Goal: Task Accomplishment & Management: Manage account settings

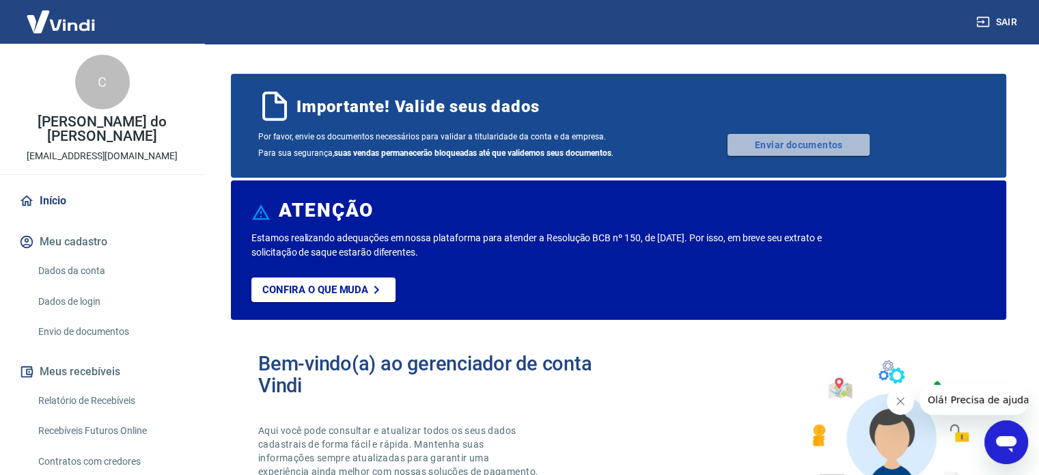
click at [773, 142] on link "Enviar documentos" at bounding box center [799, 145] width 142 height 22
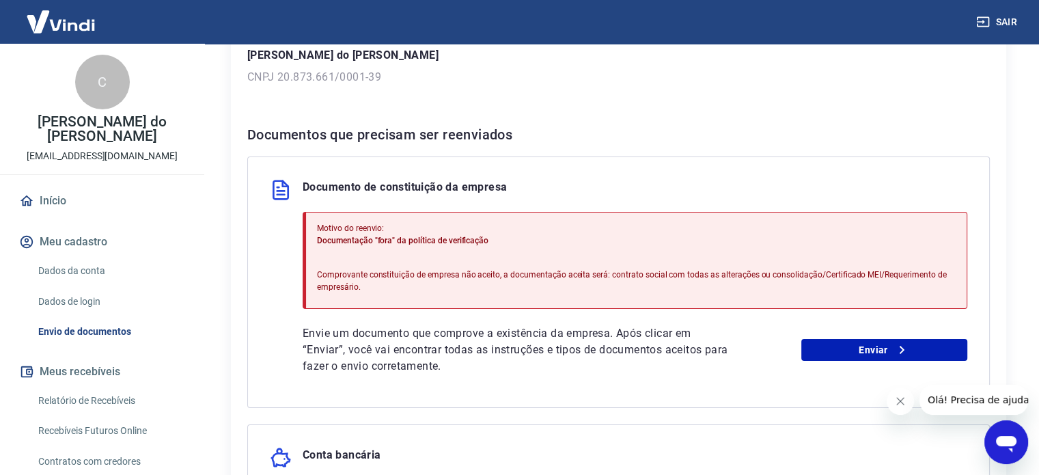
scroll to position [210, 0]
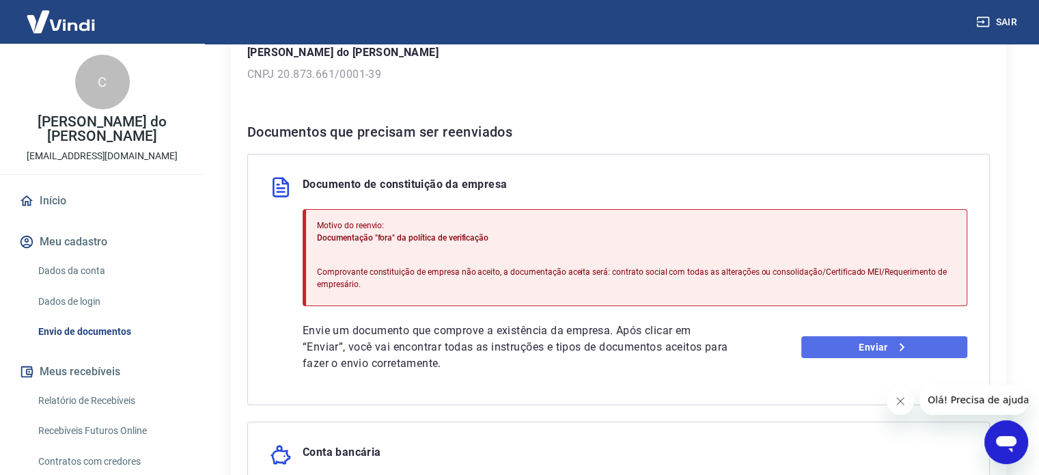
click at [877, 346] on link "Enviar" at bounding box center [884, 347] width 166 height 22
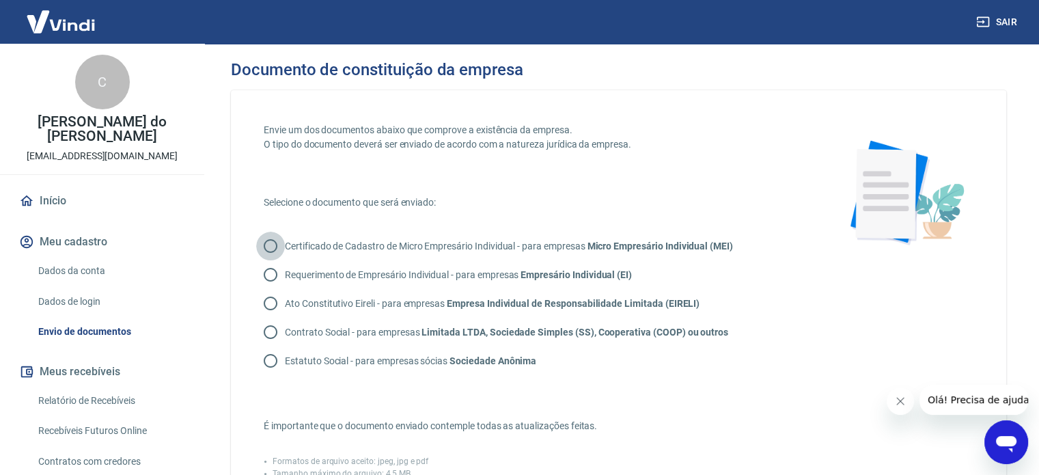
click at [271, 247] on input "Certificado de Cadastro de Micro Empresário Individual - para empresas Micro Em…" at bounding box center [270, 246] width 29 height 29
radio input "true"
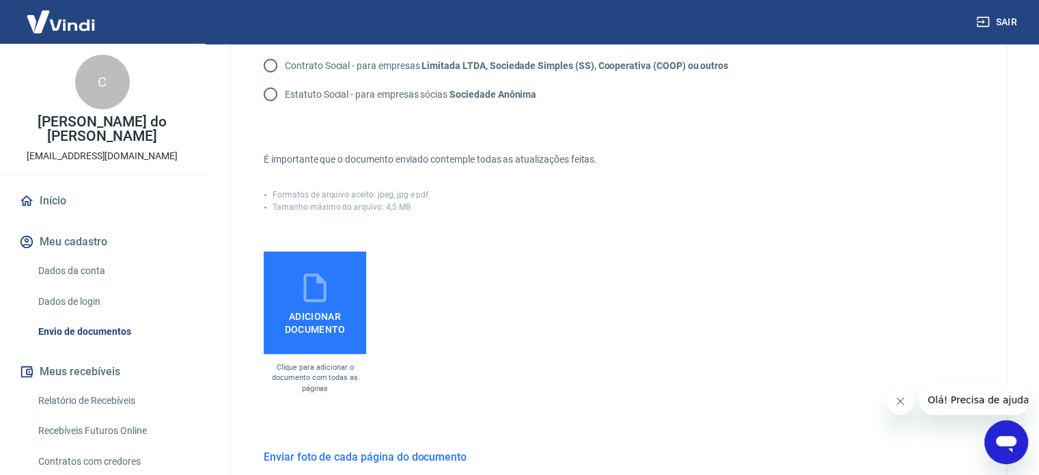
scroll to position [269, 0]
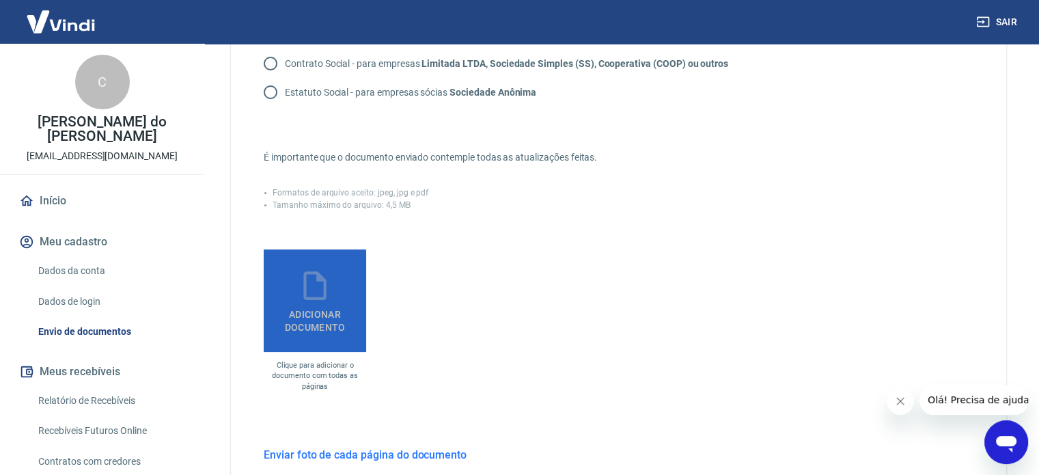
click at [310, 297] on icon at bounding box center [314, 285] width 23 height 29
click at [0, 0] on input "Adicionar documento" at bounding box center [0, 0] width 0 height 0
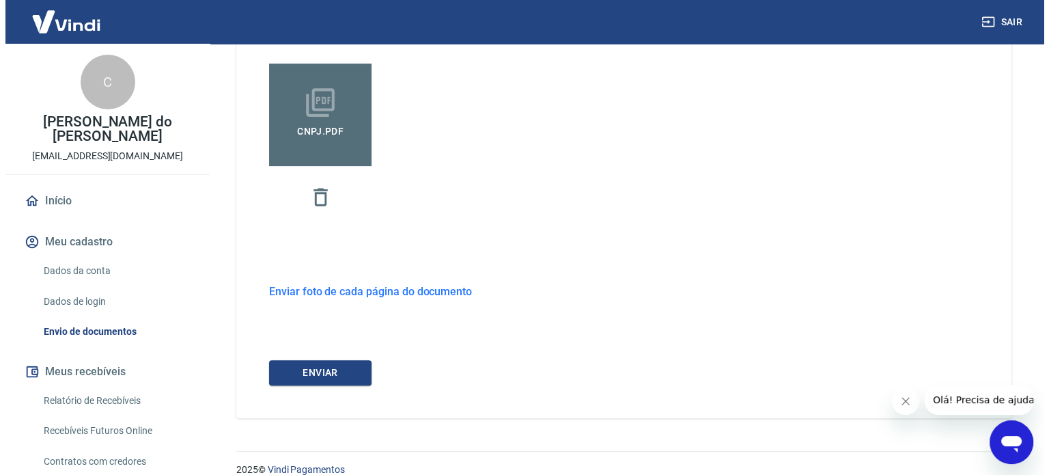
scroll to position [472, 0]
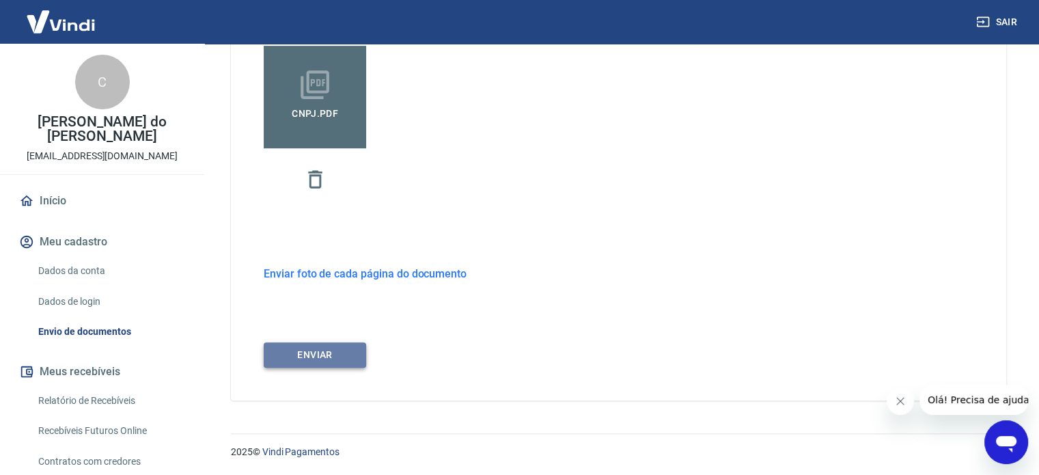
click at [316, 348] on button "ENVIAR" at bounding box center [315, 354] width 102 height 25
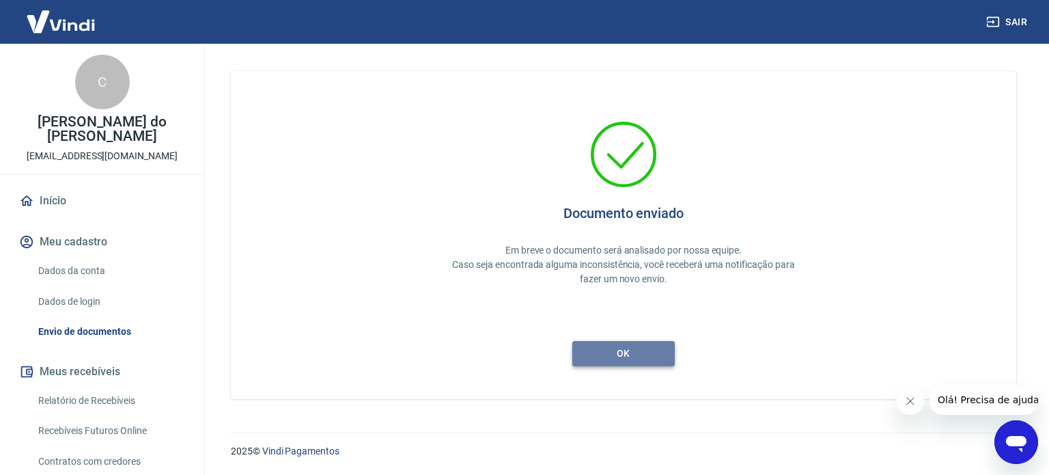
click at [627, 355] on button "ok" at bounding box center [624, 353] width 102 height 25
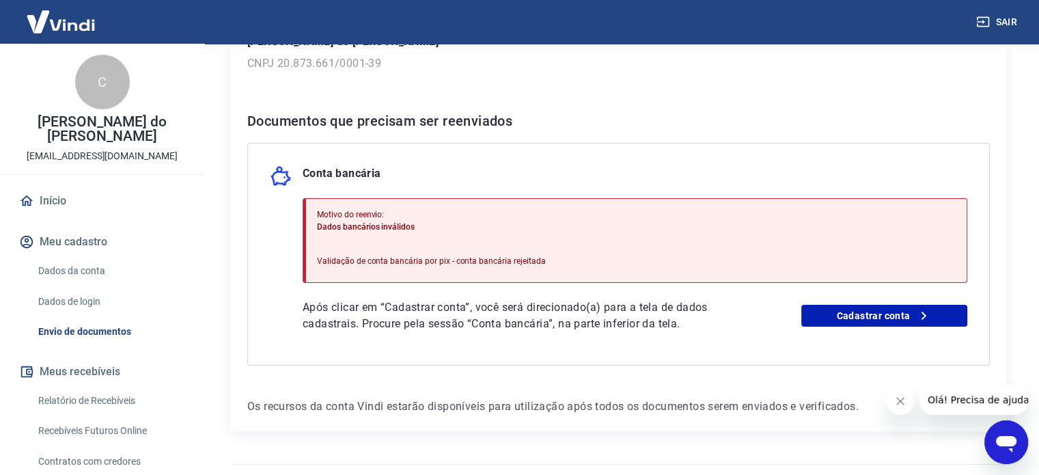
scroll to position [245, 0]
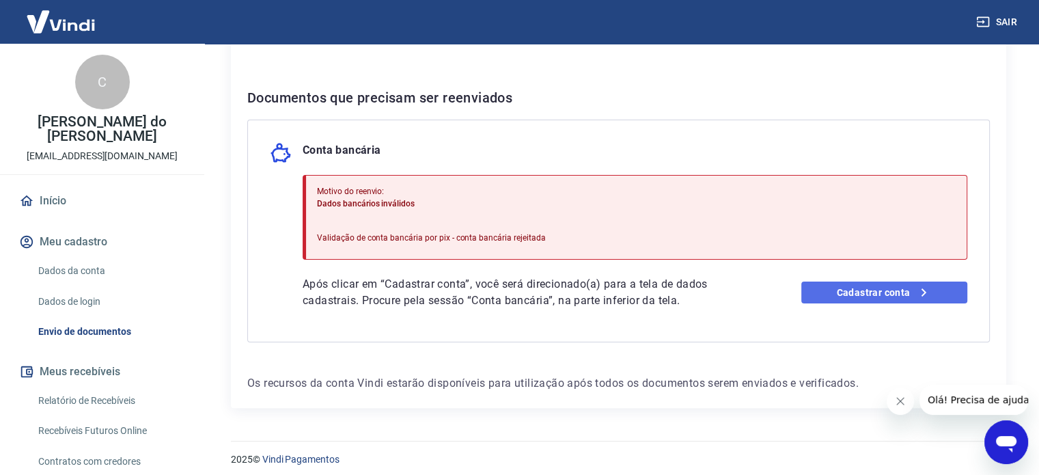
click at [911, 286] on link "Cadastrar conta" at bounding box center [884, 293] width 166 height 22
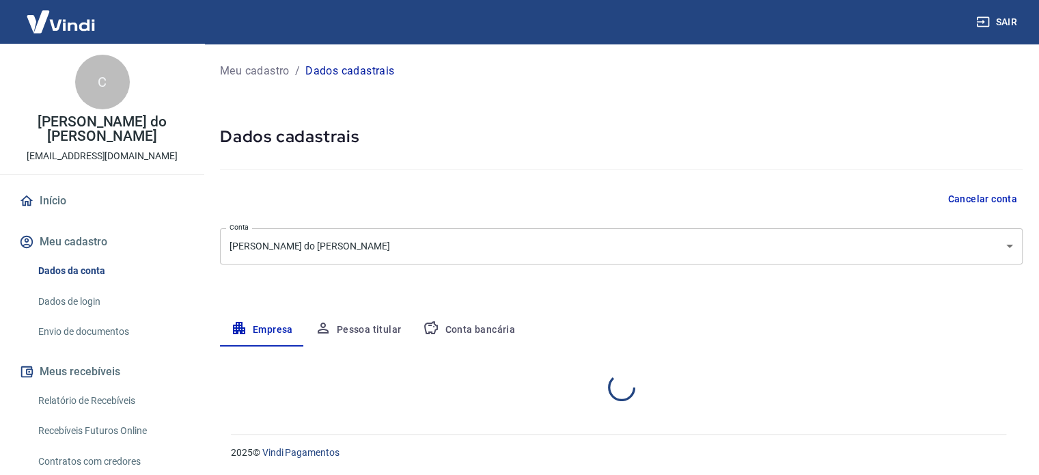
select select "RJ"
select select "business"
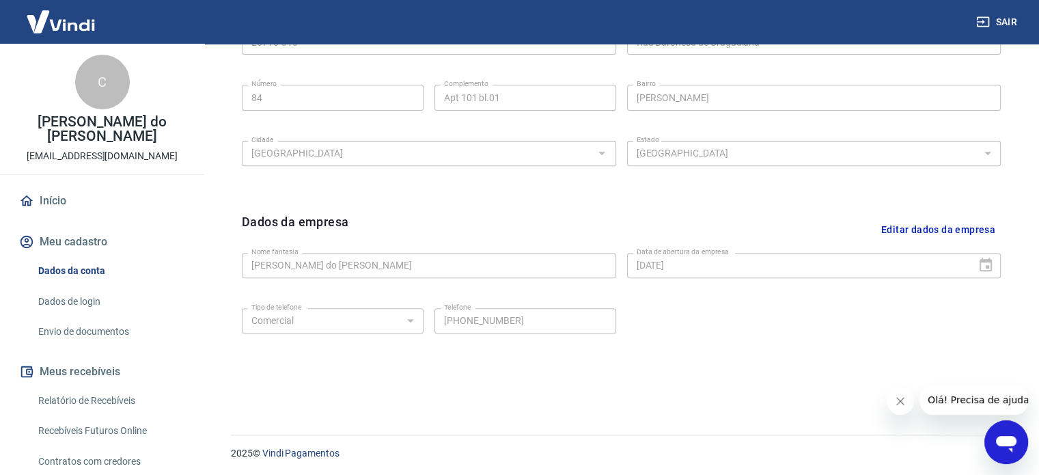
scroll to position [510, 0]
click at [896, 402] on icon "Fechar mensagem da empresa" at bounding box center [900, 401] width 11 height 11
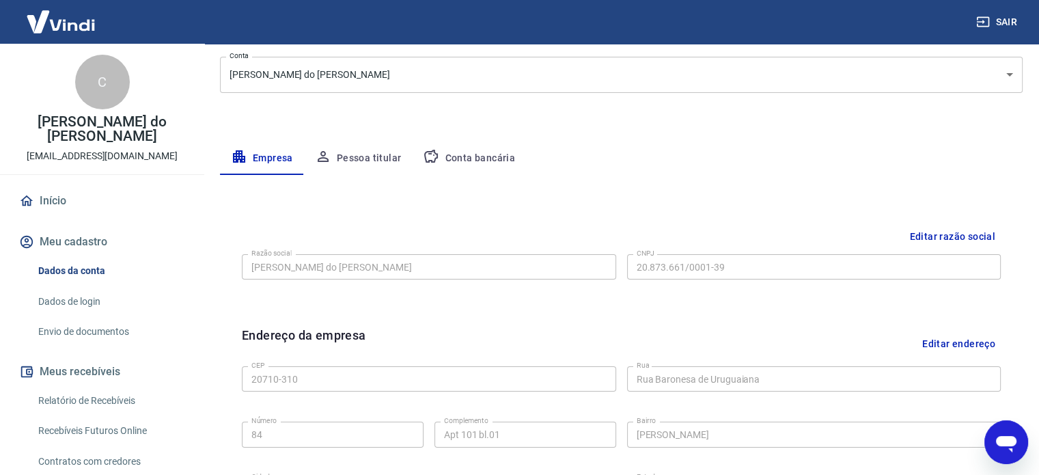
scroll to position [159, 0]
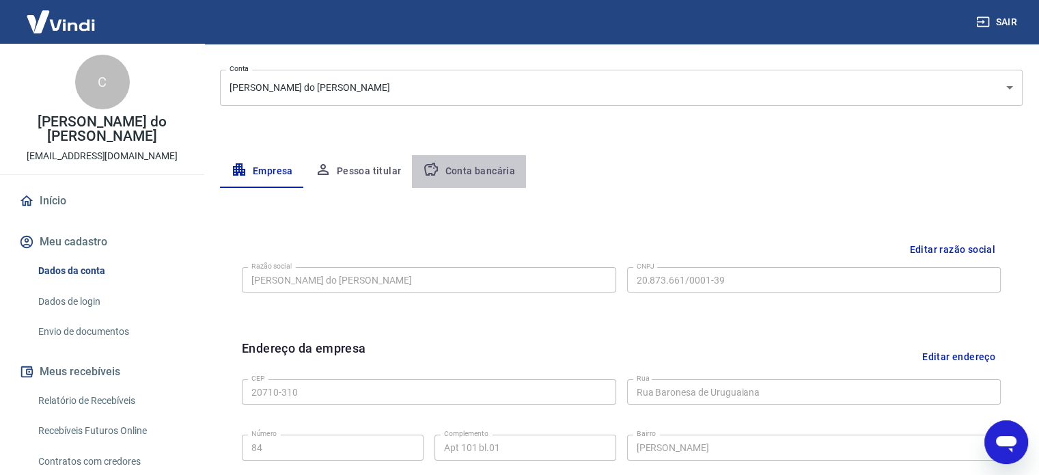
click at [479, 174] on button "Conta bancária" at bounding box center [469, 171] width 114 height 33
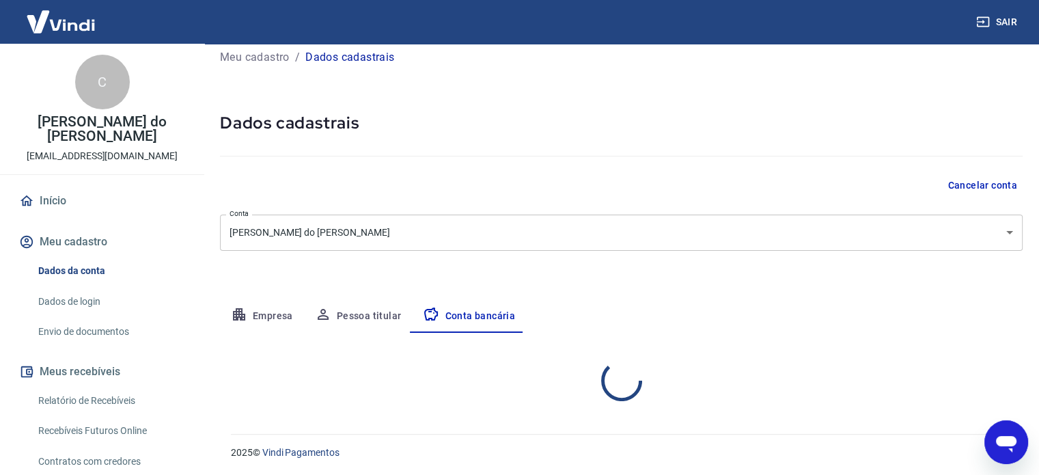
select select "1"
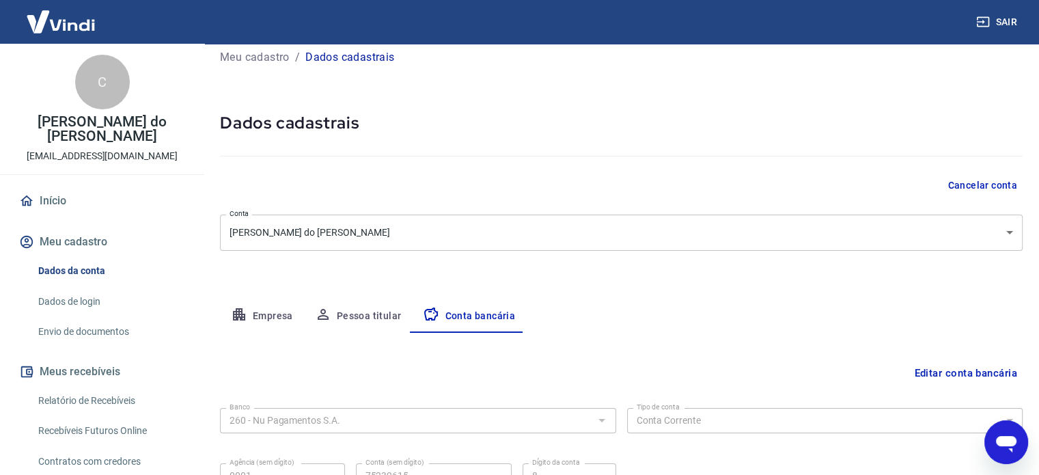
scroll to position [147, 0]
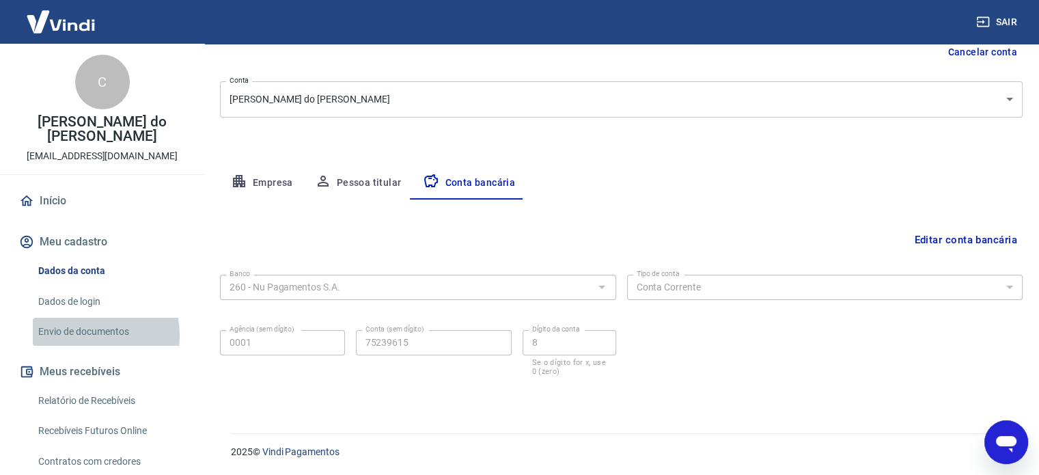
click at [74, 335] on link "Envio de documentos" at bounding box center [110, 332] width 155 height 28
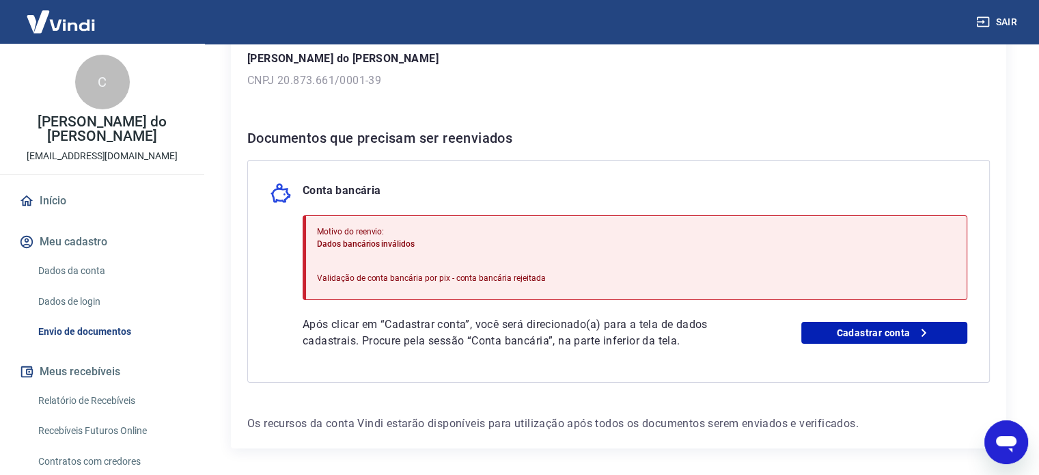
scroll to position [204, 0]
click at [927, 333] on icon at bounding box center [924, 333] width 16 height 16
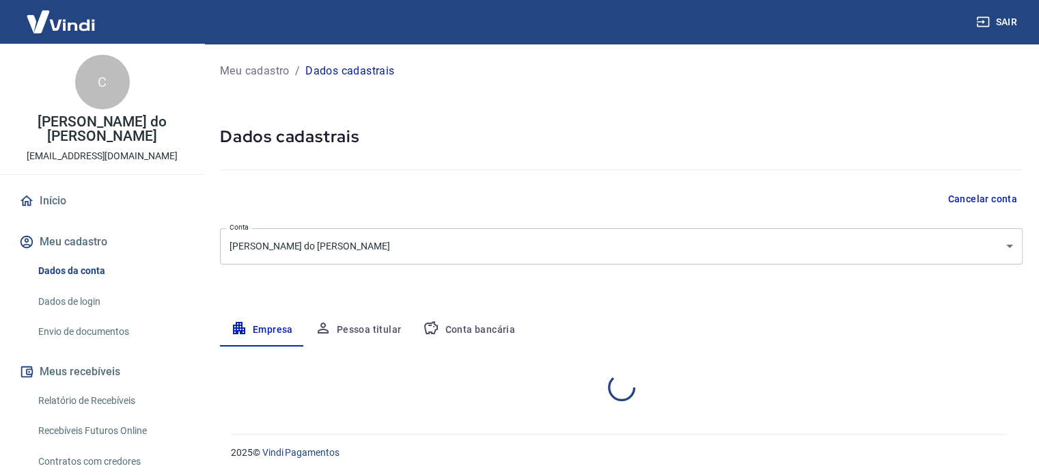
select select "RJ"
select select "business"
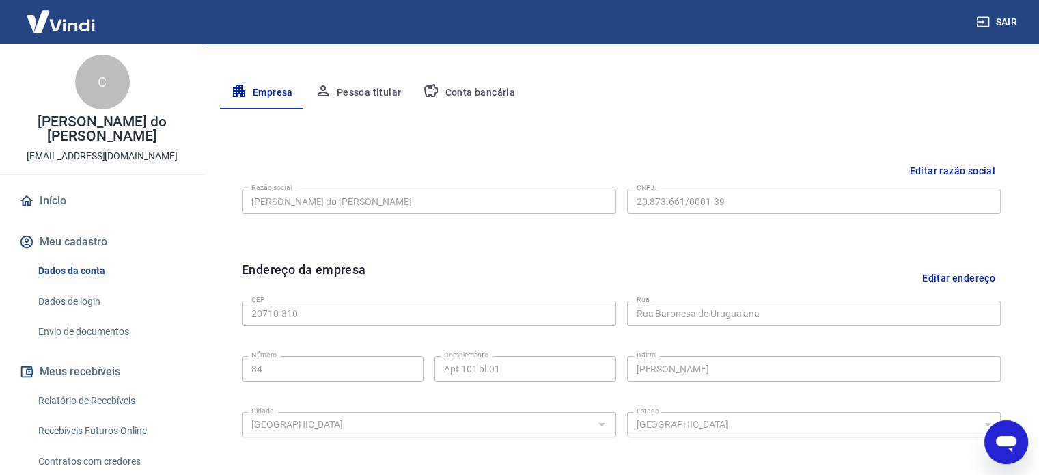
scroll to position [259, 0]
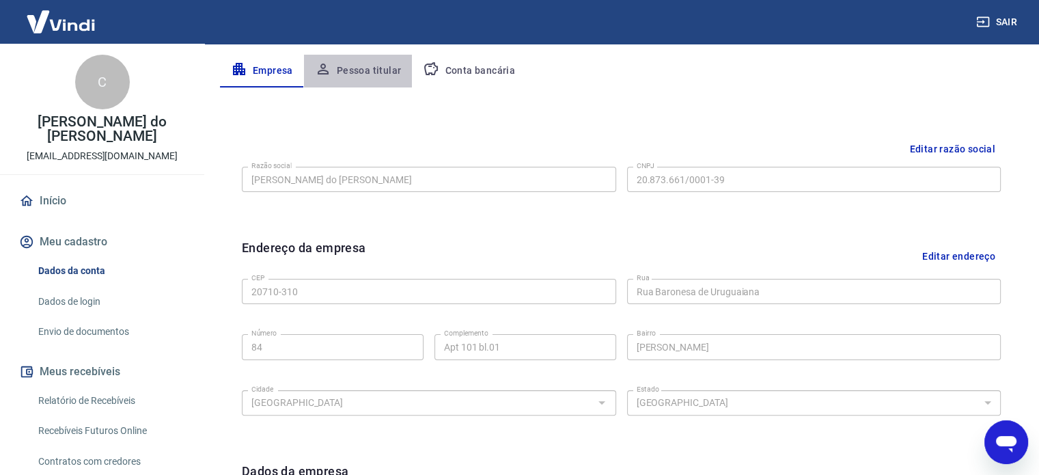
click at [367, 65] on button "Pessoa titular" at bounding box center [358, 71] width 109 height 33
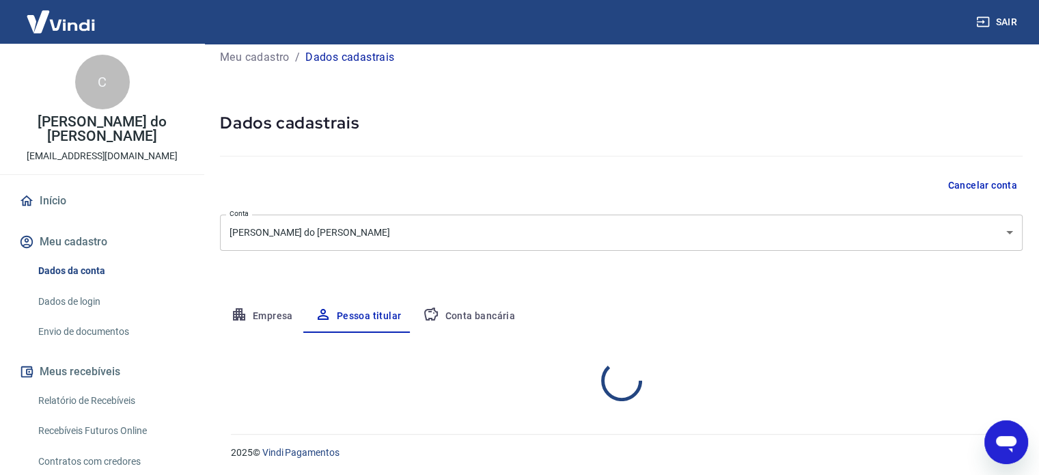
scroll to position [71, 0]
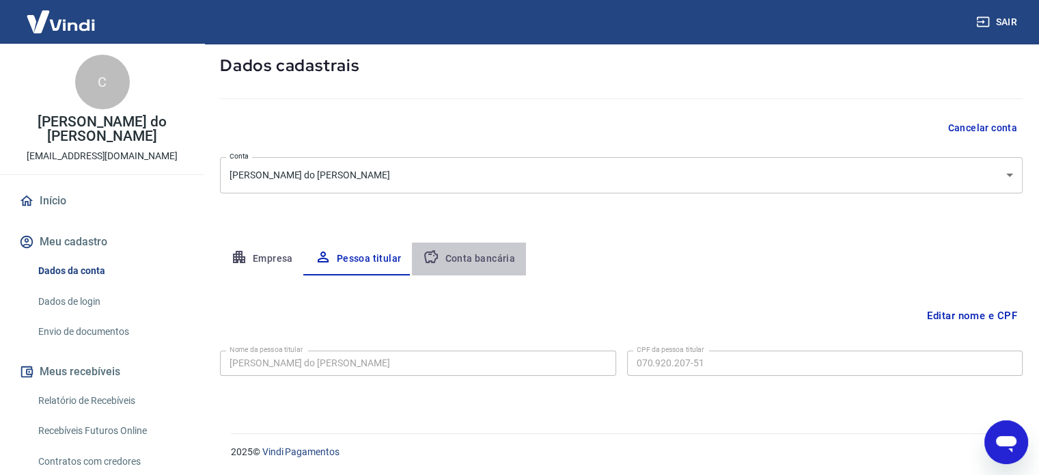
click at [467, 258] on button "Conta bancária" at bounding box center [469, 259] width 114 height 33
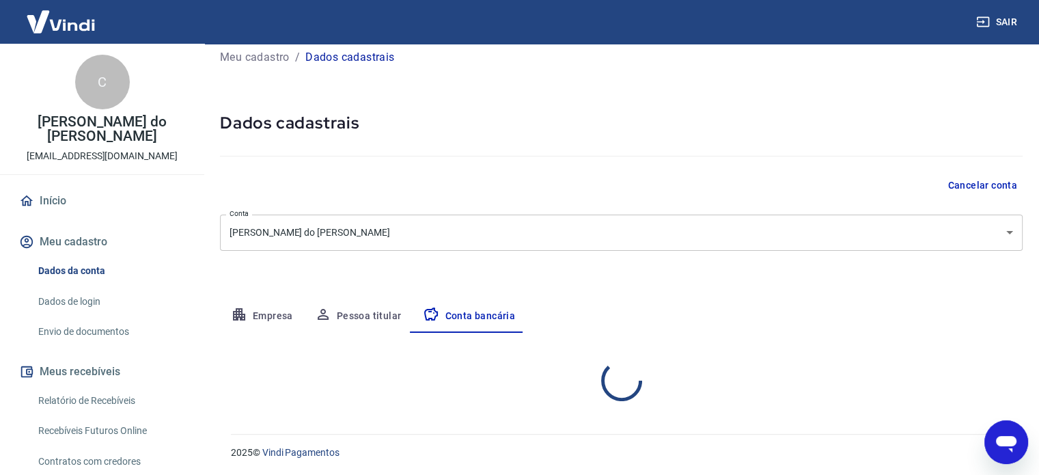
select select "1"
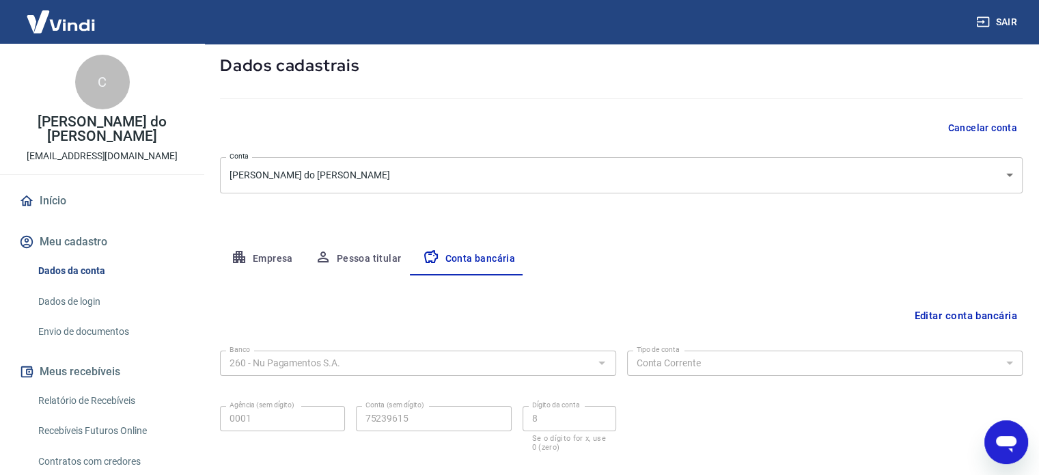
click at [607, 363] on div at bounding box center [601, 362] width 18 height 19
click at [933, 317] on button "Editar conta bancária" at bounding box center [966, 316] width 114 height 26
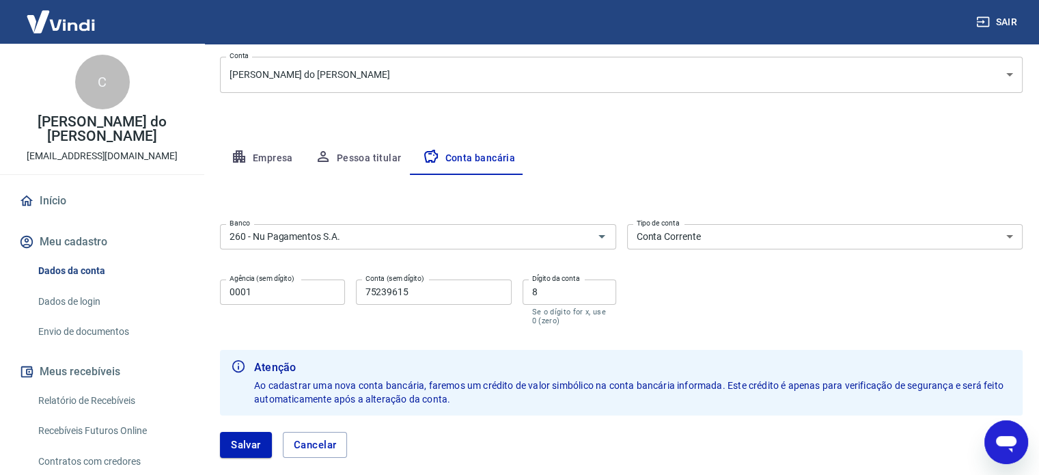
scroll to position [168, 0]
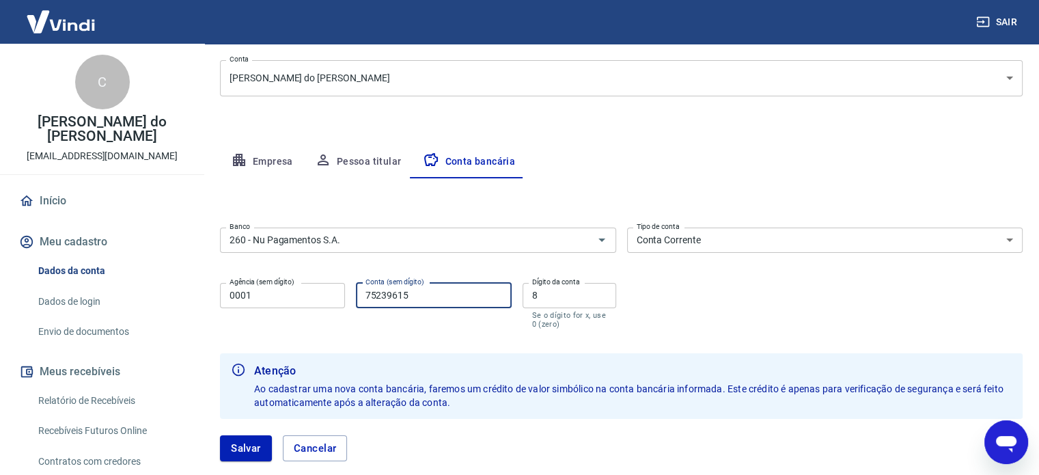
click at [431, 292] on input "75239615" at bounding box center [434, 295] width 156 height 25
type input "7"
type input "46206410"
click at [542, 288] on input "8" at bounding box center [570, 295] width 94 height 25
type input "9"
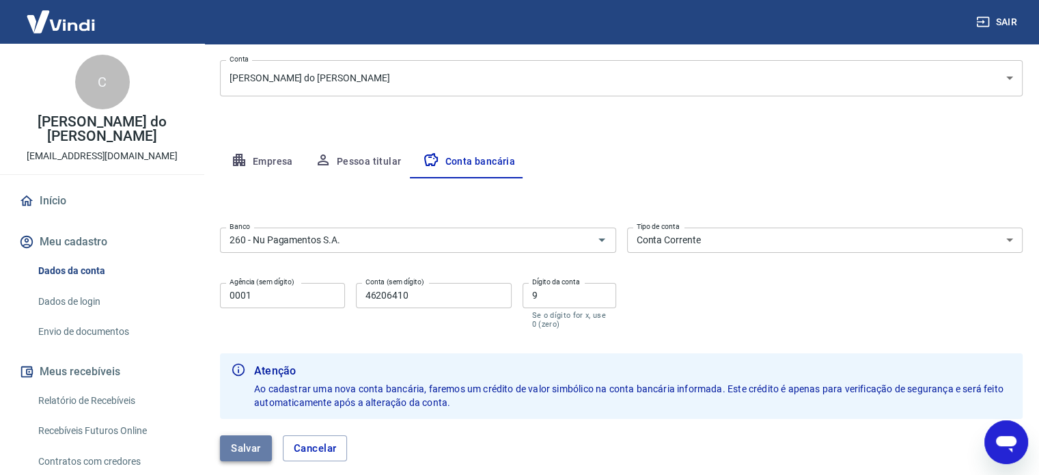
click at [241, 448] on button "Salvar" at bounding box center [246, 448] width 52 height 26
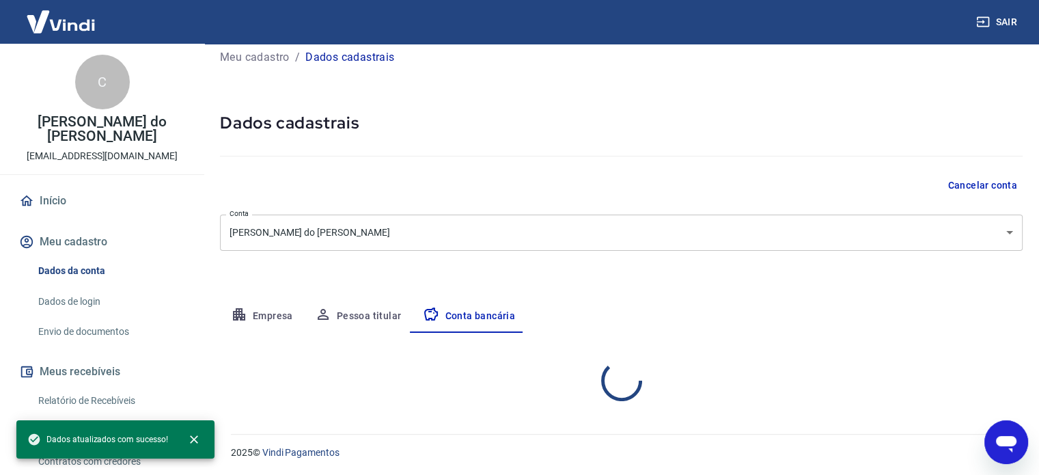
select select "1"
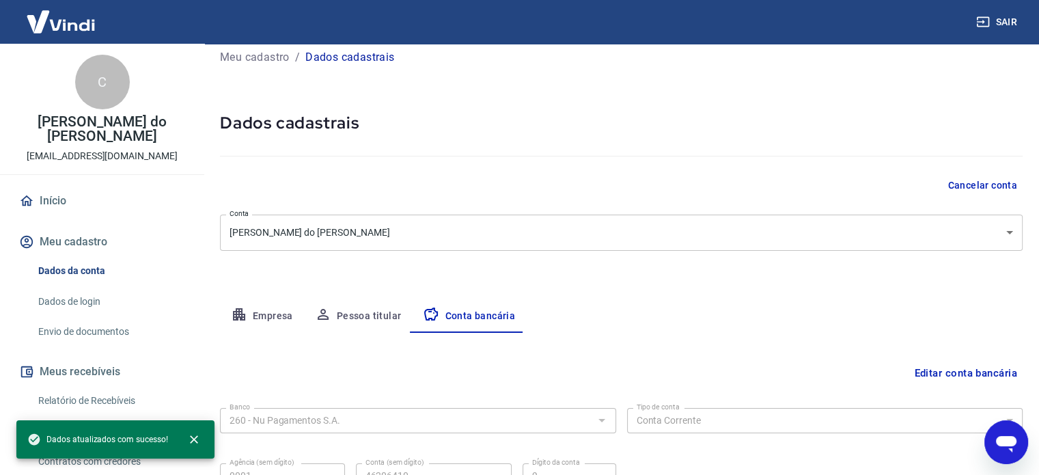
scroll to position [147, 0]
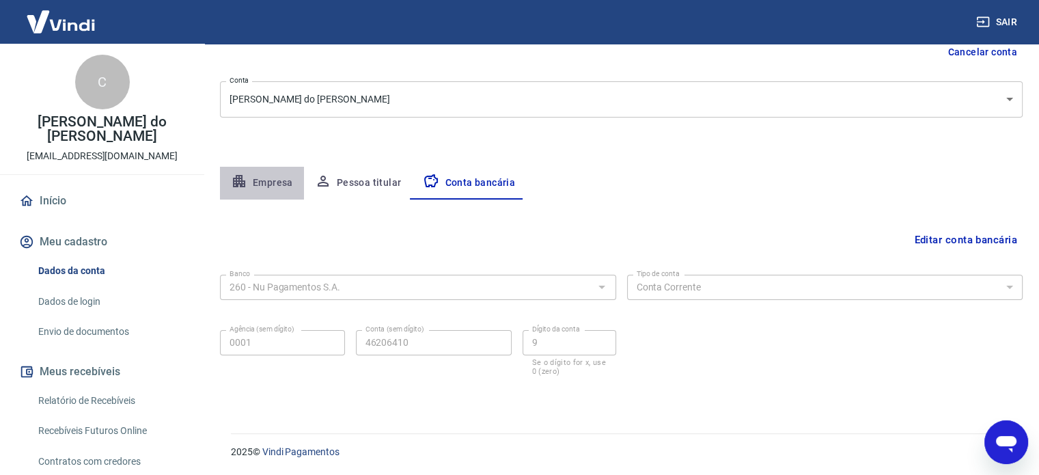
click at [262, 178] on button "Empresa" at bounding box center [262, 183] width 84 height 33
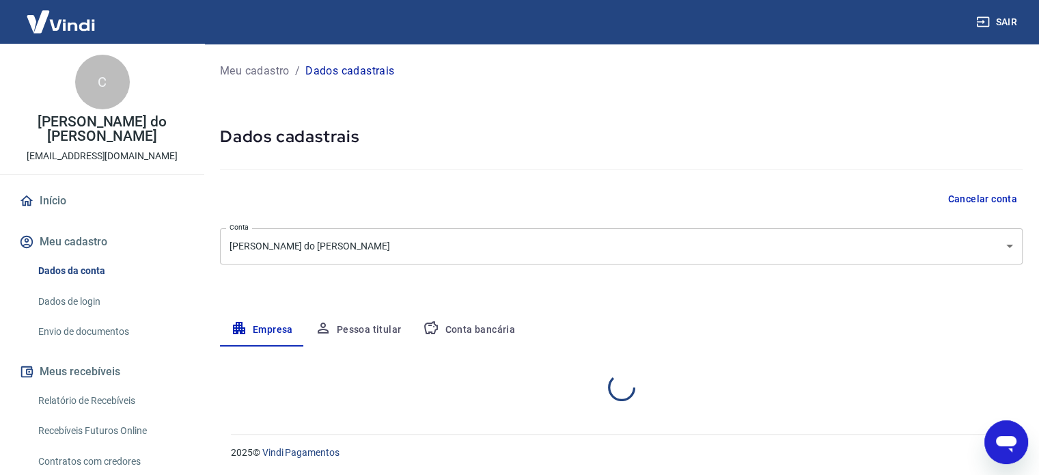
select select "RJ"
select select "business"
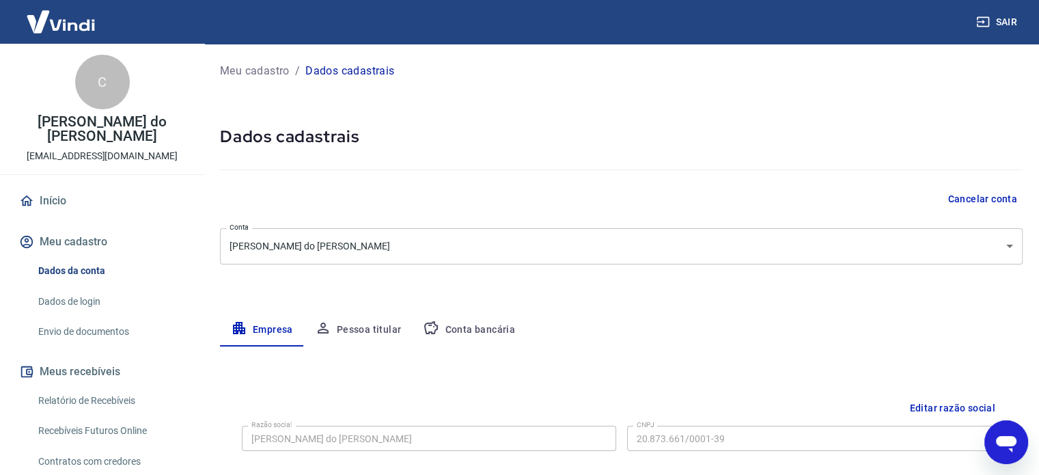
scroll to position [147, 0]
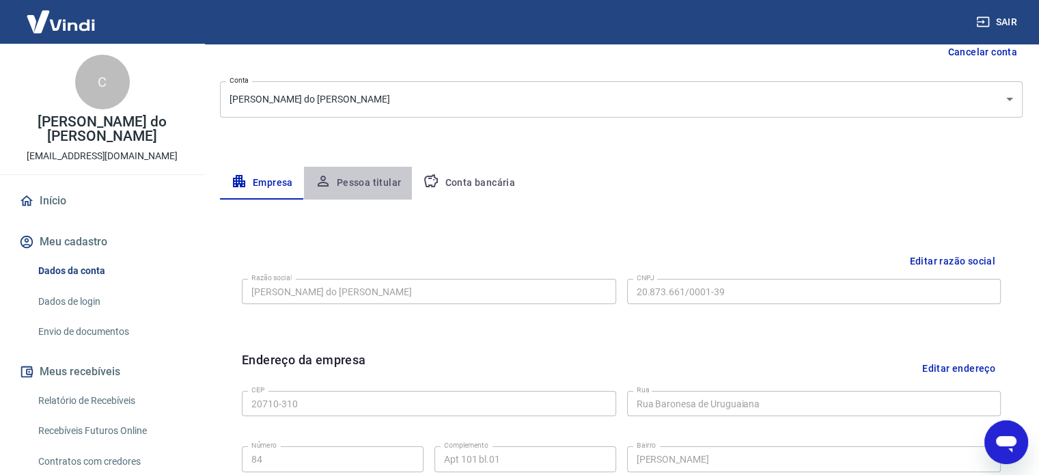
click at [383, 180] on button "Pessoa titular" at bounding box center [358, 183] width 109 height 33
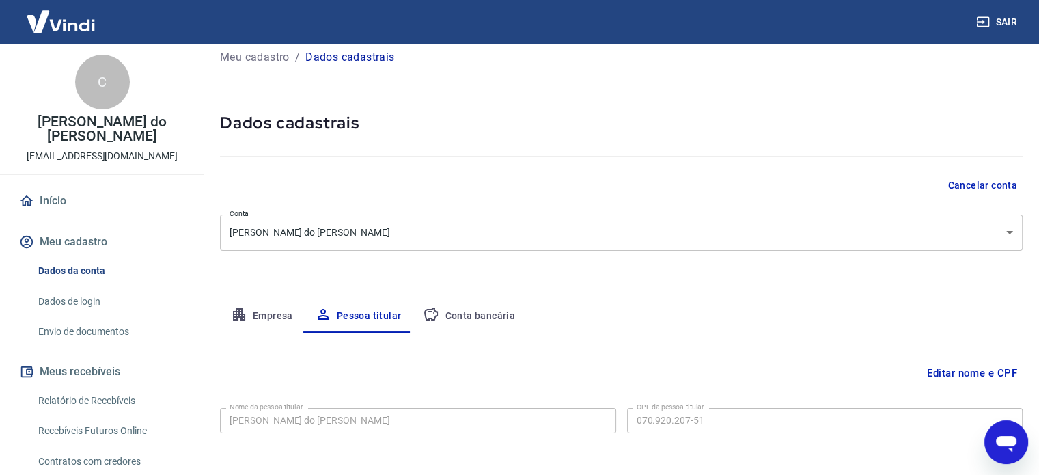
scroll to position [71, 0]
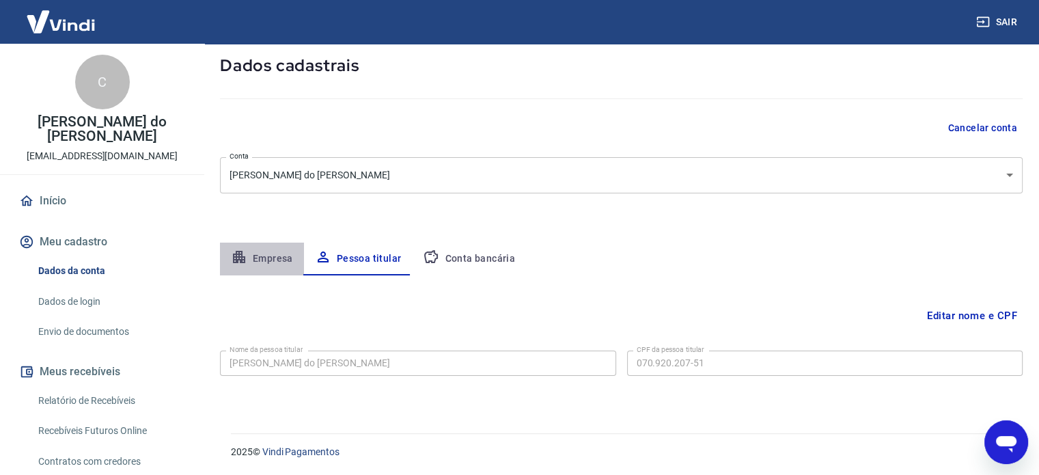
click at [258, 264] on button "Empresa" at bounding box center [262, 259] width 84 height 33
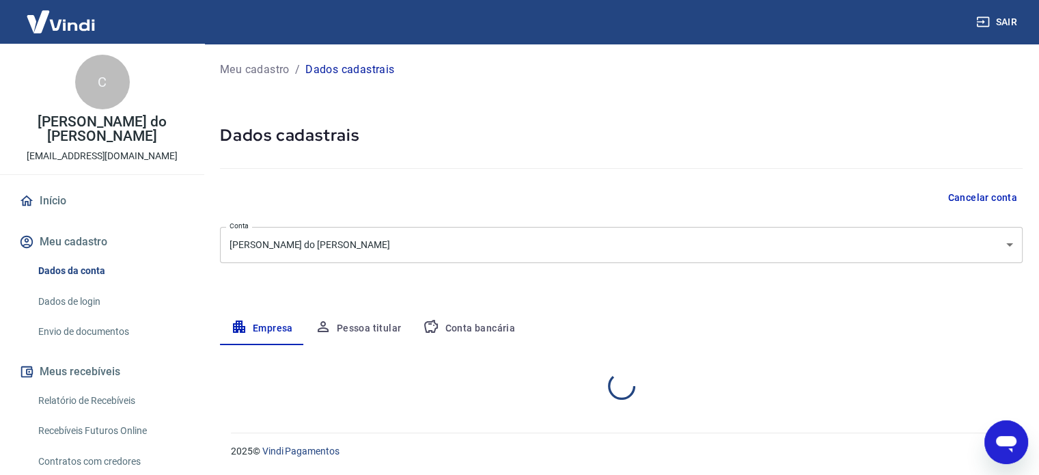
scroll to position [0, 0]
select select "RJ"
select select "business"
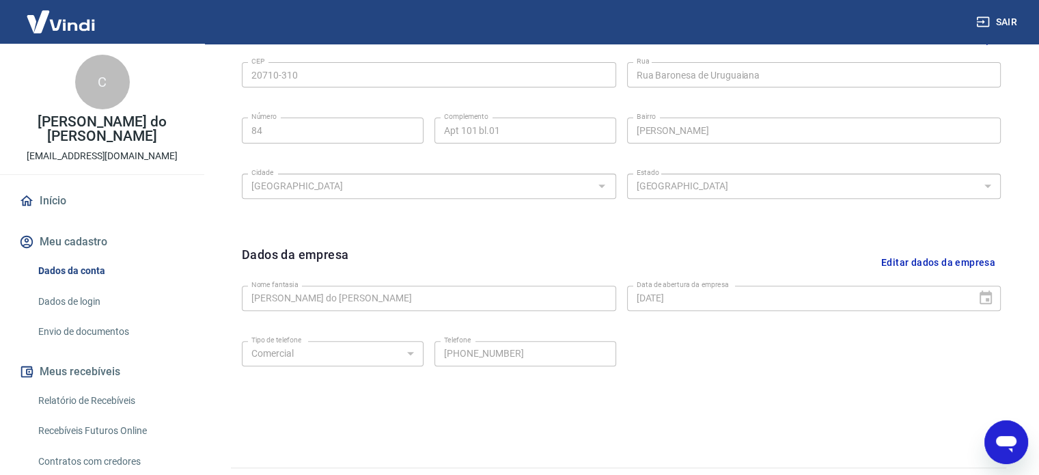
scroll to position [510, 0]
